Goal: Task Accomplishment & Management: Manage account settings

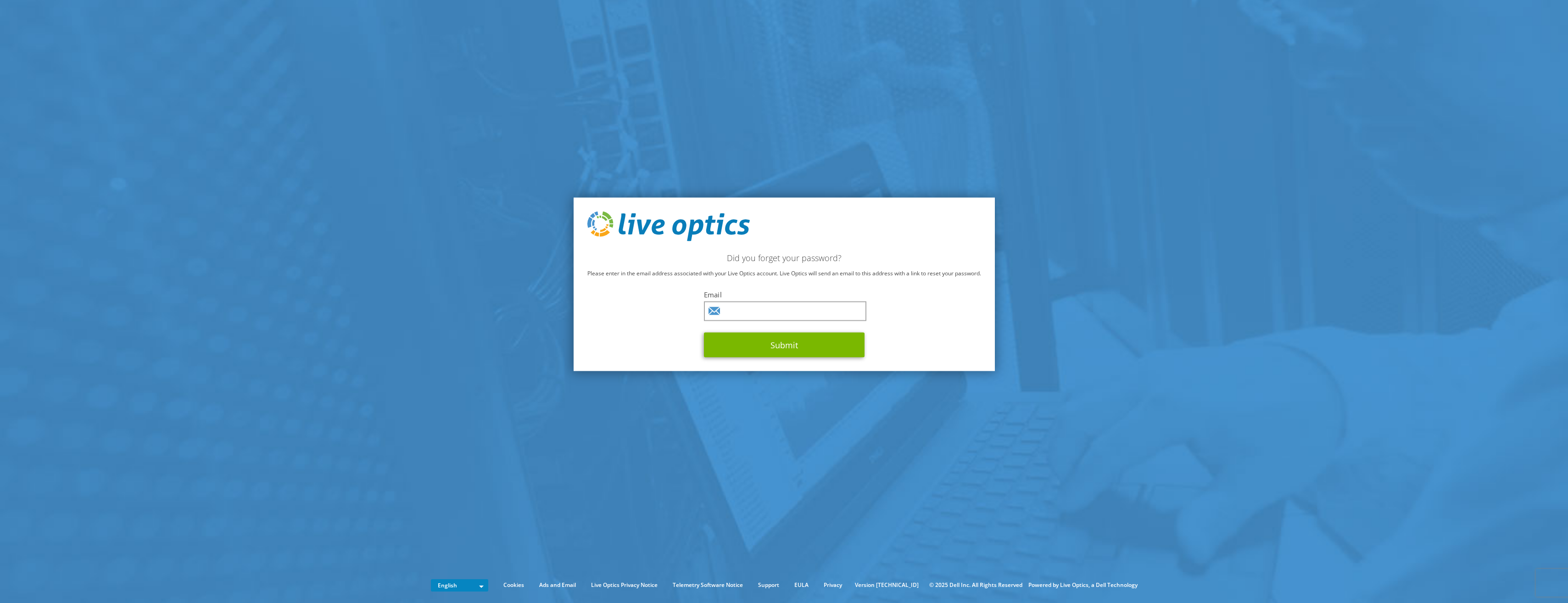
drag, startPoint x: 787, startPoint y: 298, endPoint x: 775, endPoint y: 308, distance: 15.6
click at [787, 298] on label "Email" at bounding box center [784, 294] width 161 height 9
click at [775, 308] on input "text" at bounding box center [785, 311] width 163 height 19
type input "Darryl.vanderpeijl@splitbrain.com"
click at [799, 342] on button "Submit" at bounding box center [784, 345] width 161 height 25
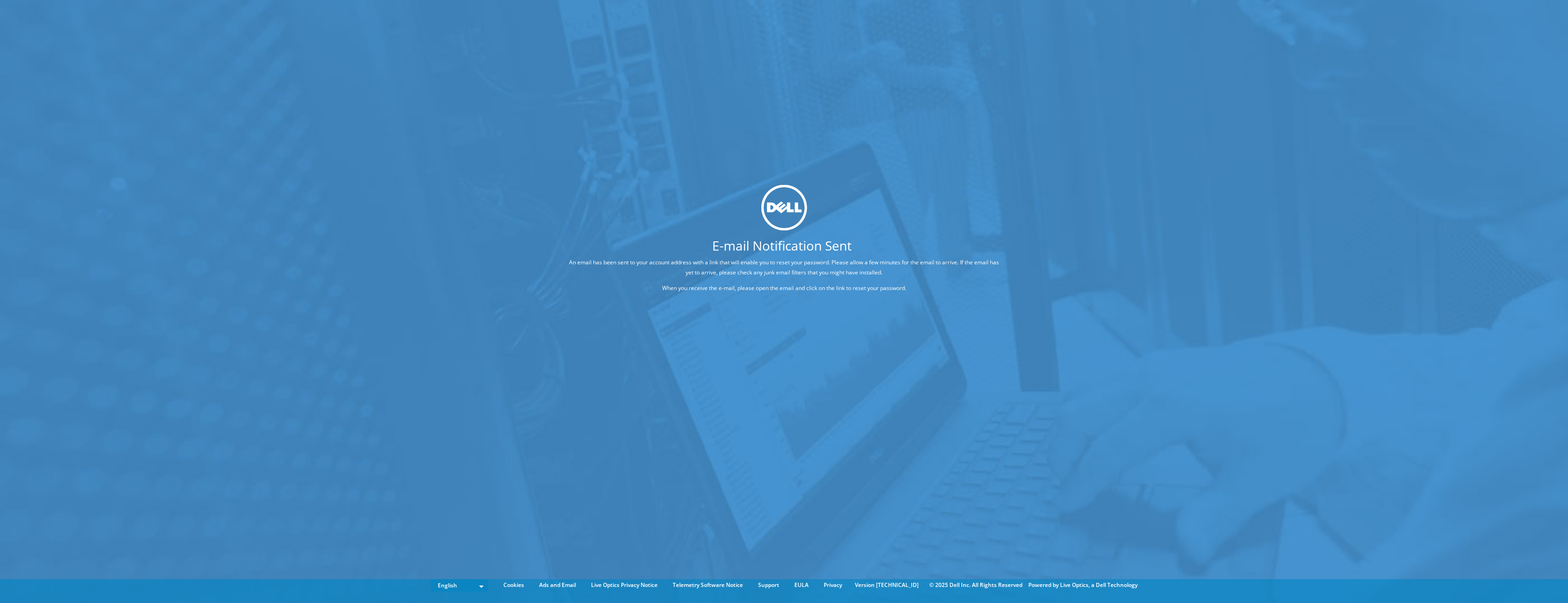
click at [279, 193] on div "E-mail Notification Sent An email has been sent to your account address with a …" at bounding box center [784, 287] width 1568 height 575
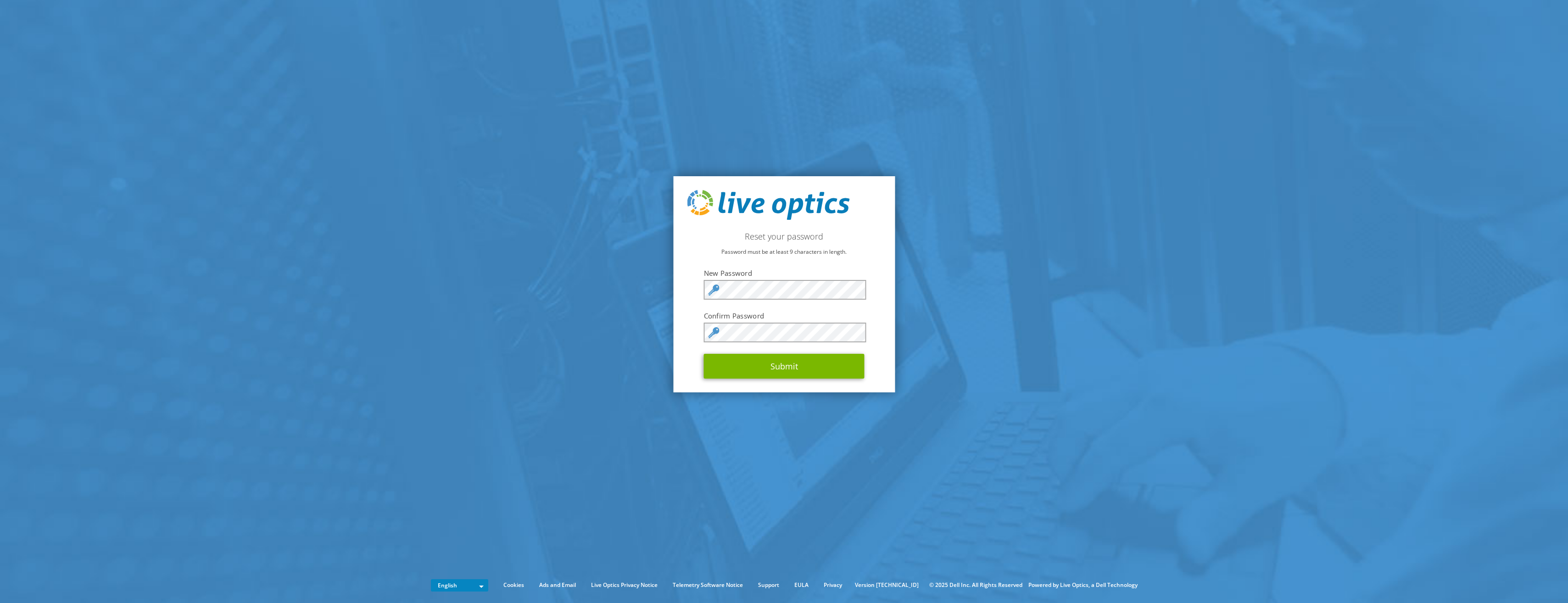
click at [793, 322] on form "New Password Confirm Password Submit" at bounding box center [784, 323] width 161 height 110
click at [784, 362] on button "Submit" at bounding box center [784, 366] width 161 height 25
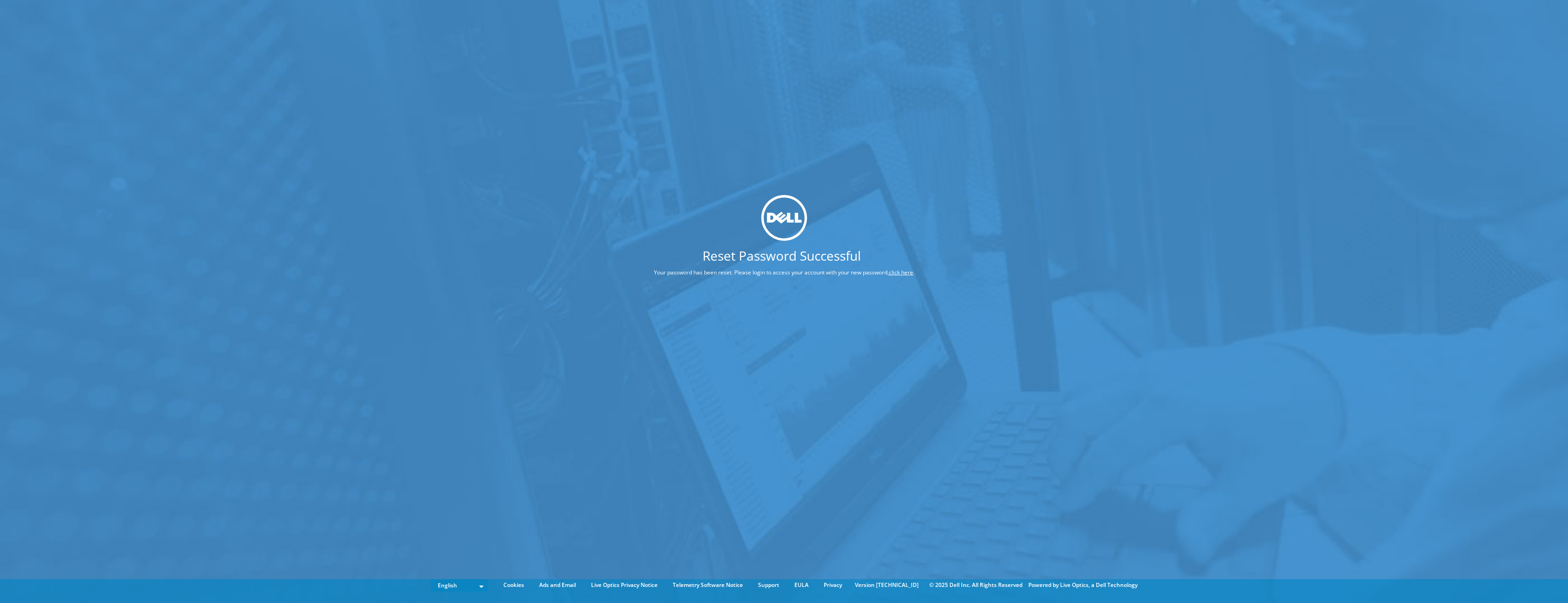
click at [1054, 195] on div "Reset Password Successful Your password has been reset. Please login to access …" at bounding box center [784, 287] width 1568 height 575
